Goal: Information Seeking & Learning: Learn about a topic

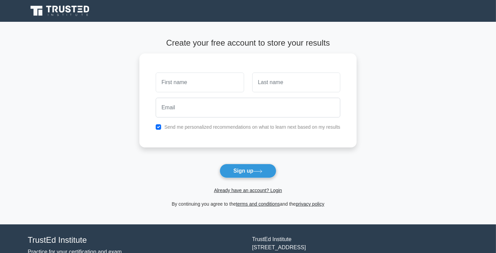
click at [79, 9] on icon at bounding box center [81, 9] width 4 height 1
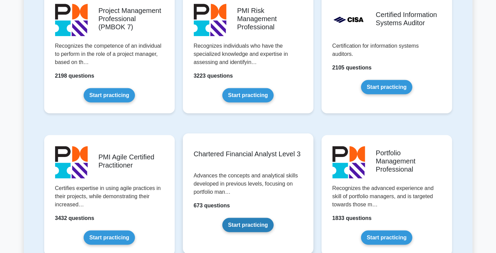
scroll to position [578, 0]
